Goal: Check status

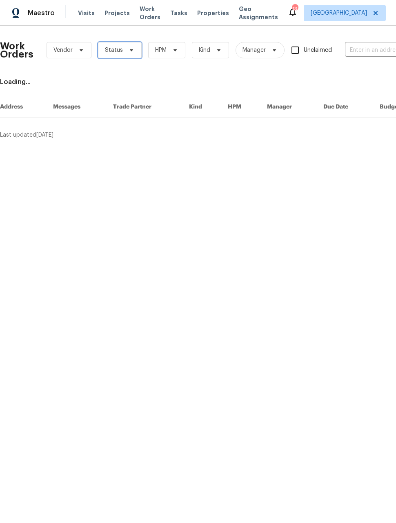
click at [121, 49] on span "Status" at bounding box center [120, 50] width 44 height 16
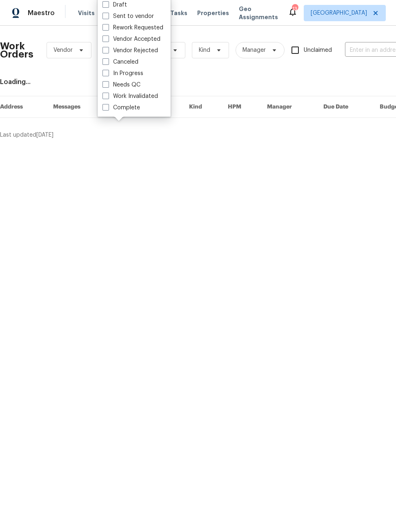
click at [108, 85] on span at bounding box center [105, 84] width 7 height 7
click at [108, 85] on input "Needs QC" at bounding box center [104, 83] width 5 height 5
checkbox input "true"
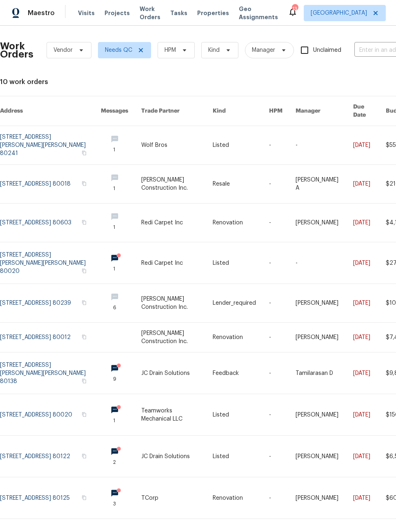
scroll to position [16, 0]
click at [49, 204] on link at bounding box center [50, 223] width 101 height 38
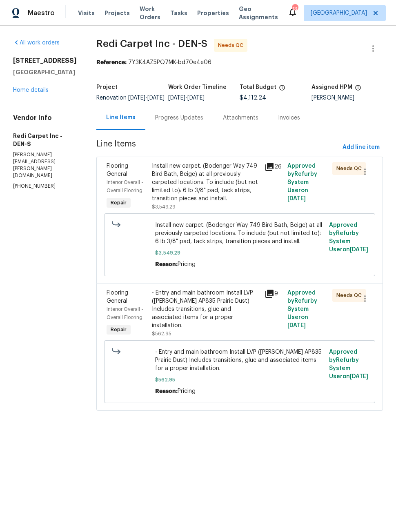
click at [200, 122] on div "Progress Updates" at bounding box center [179, 118] width 48 height 8
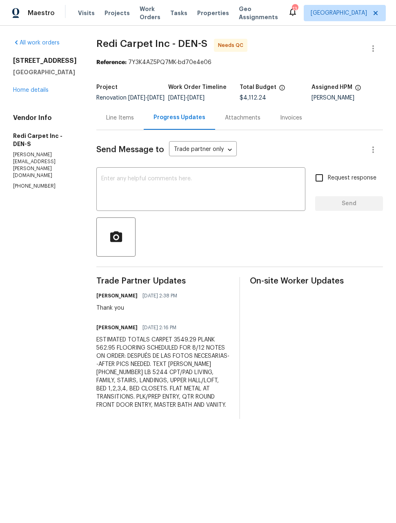
click at [131, 122] on div "Line Items" at bounding box center [120, 118] width 28 height 8
